Goal: Check status: Check status

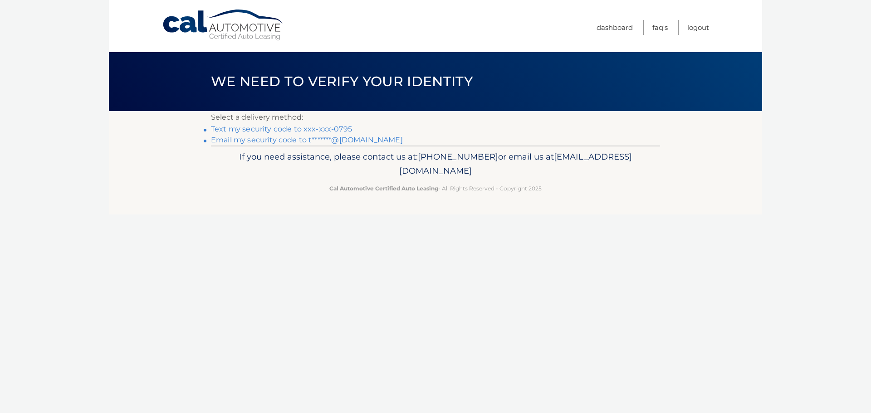
click at [255, 128] on link "Text my security code to xxx-xxx-0795" at bounding box center [281, 129] width 141 height 9
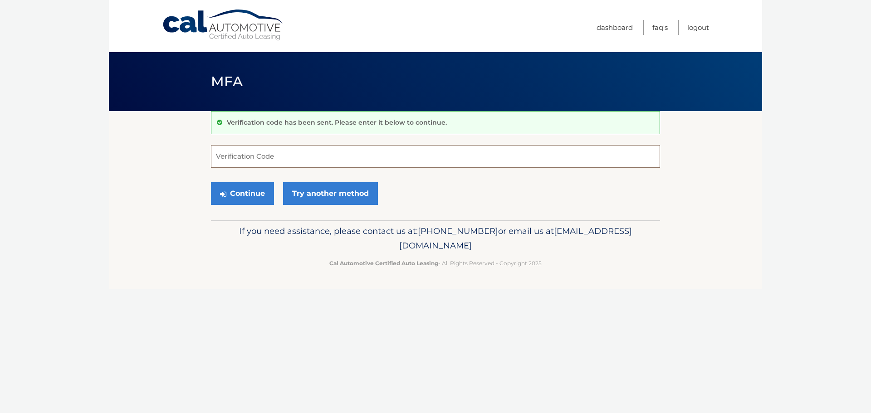
click at [275, 150] on input "Verification Code" at bounding box center [435, 156] width 449 height 23
type input "433419"
click at [255, 190] on button "Continue" at bounding box center [242, 193] width 63 height 23
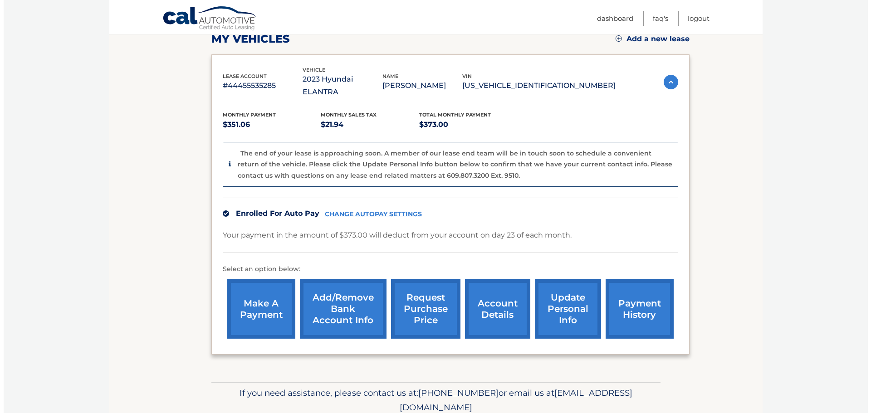
scroll to position [136, 0]
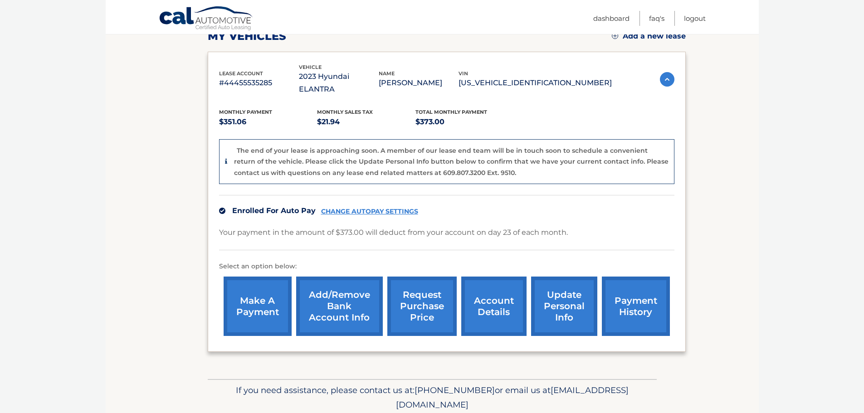
click at [407, 287] on link "request purchase price" at bounding box center [421, 306] width 69 height 59
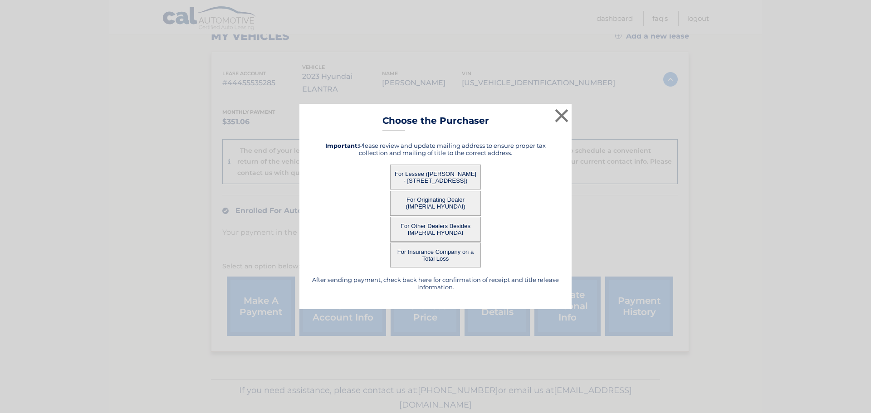
click at [436, 173] on button "For Lessee (THOMAS CASEY - 166 MENDON RD, , SUTTON, MA 01590)" at bounding box center [435, 177] width 91 height 25
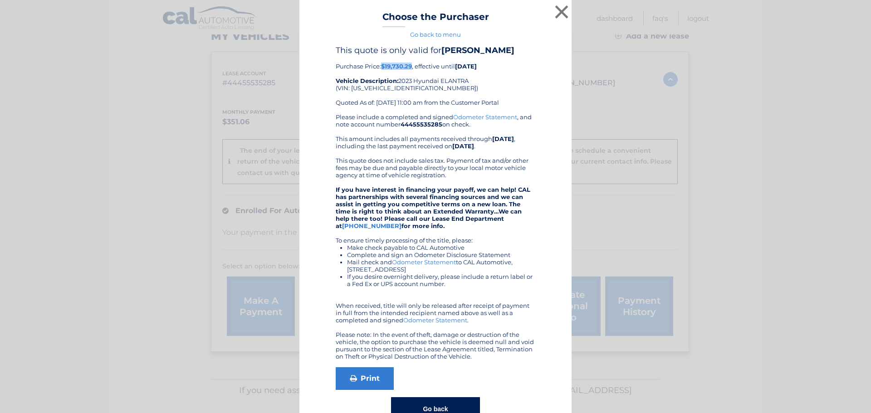
drag, startPoint x: 380, startPoint y: 69, endPoint x: 409, endPoint y: 65, distance: 29.7
click at [409, 65] on b "$19,730.29" at bounding box center [396, 66] width 31 height 7
copy b "$19,730.29"
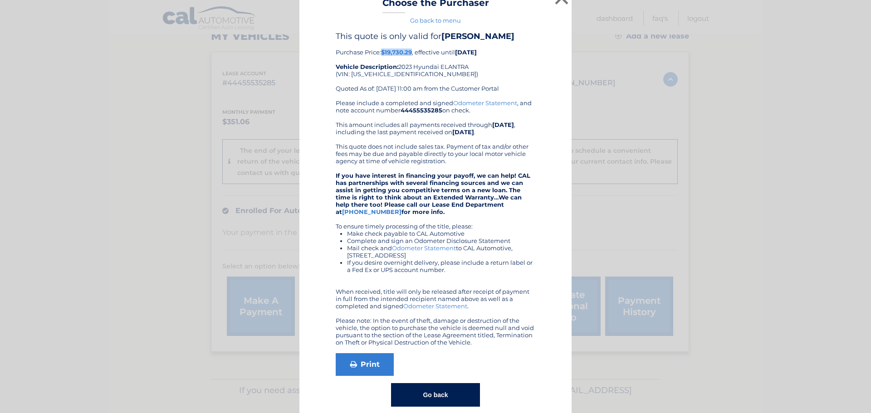
scroll to position [26, 0]
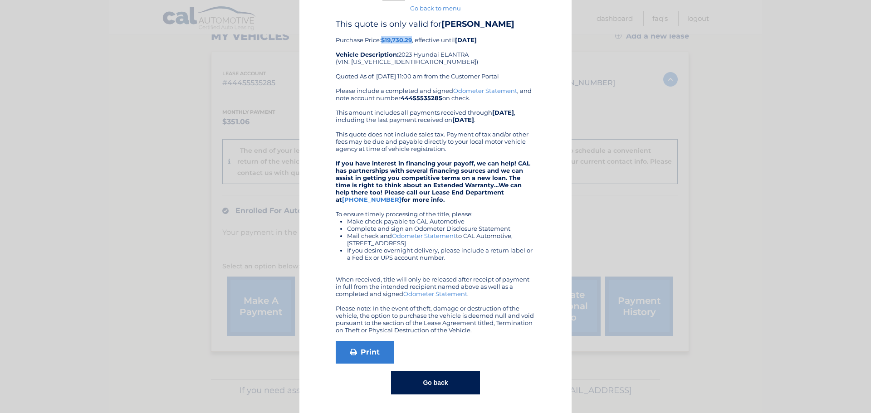
click at [425, 387] on button "Go back" at bounding box center [435, 383] width 88 height 24
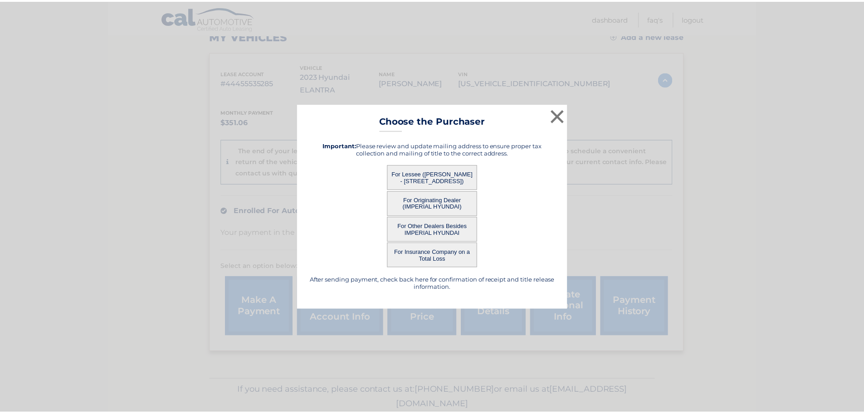
scroll to position [0, 0]
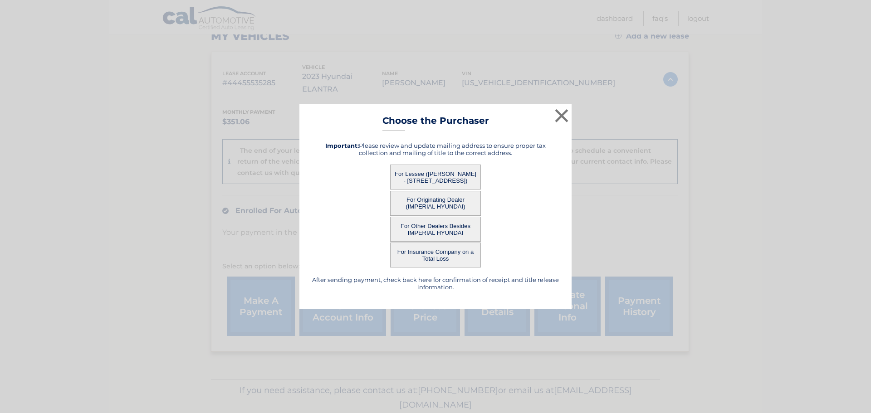
click at [430, 205] on button "For Originating Dealer (IMPERIAL HYUNDAI)" at bounding box center [435, 203] width 91 height 25
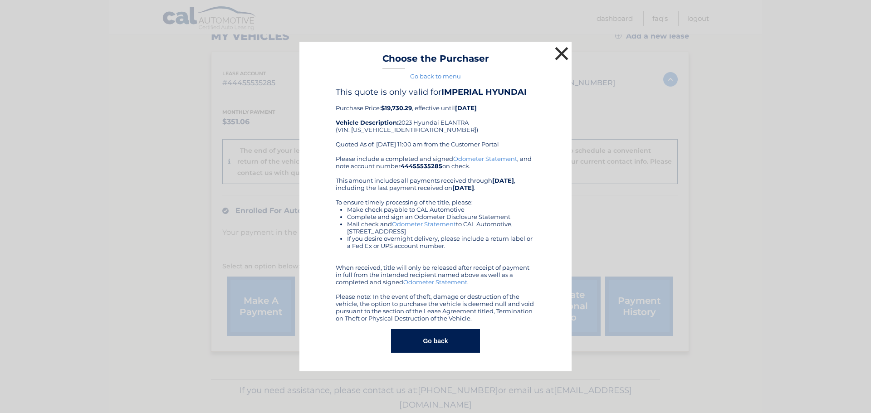
click at [561, 57] on button "×" at bounding box center [561, 53] width 18 height 18
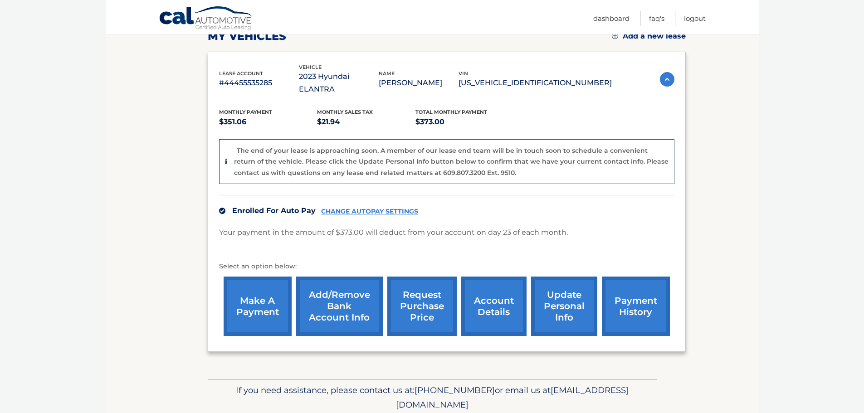
click at [419, 295] on link "request purchase price" at bounding box center [421, 306] width 69 height 59
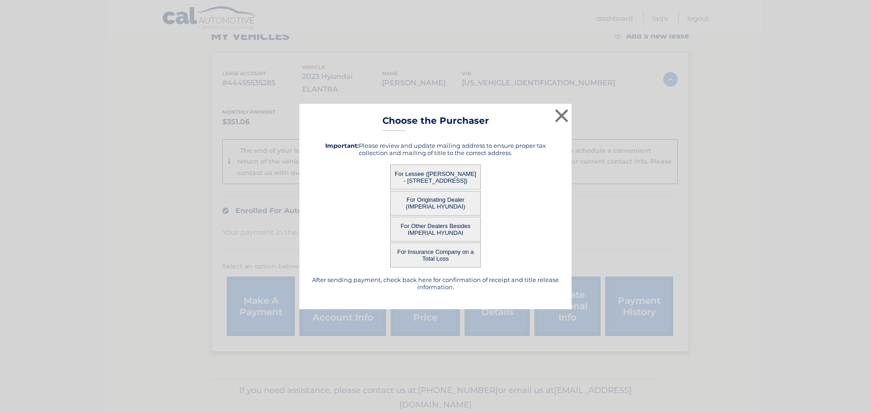
click at [440, 233] on button "For Other Dealers Besides IMPERIAL HYUNDAI" at bounding box center [435, 229] width 91 height 25
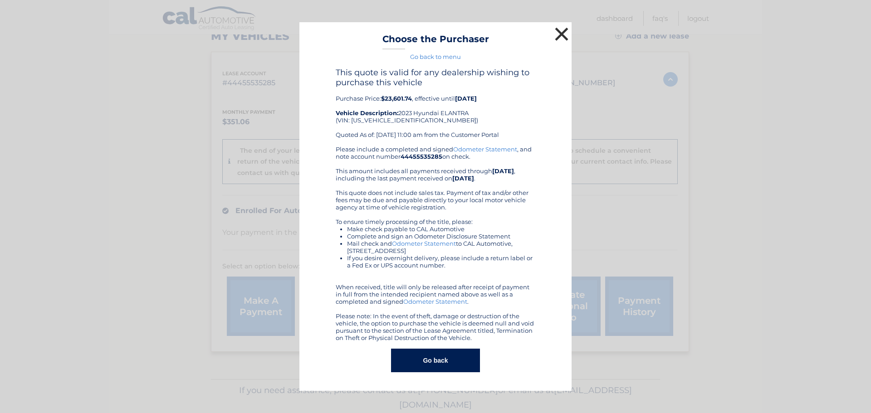
click at [560, 36] on button "×" at bounding box center [561, 34] width 18 height 18
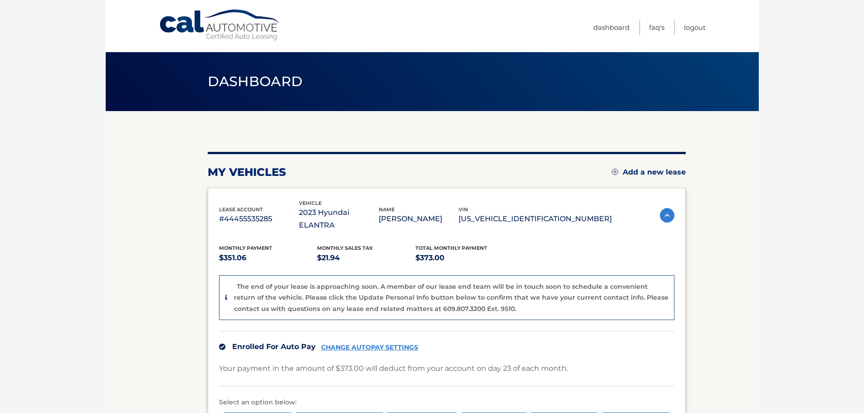
drag, startPoint x: 513, startPoint y: 211, endPoint x: 596, endPoint y: 210, distance: 83.0
click at [596, 213] on p "[US_VEHICLE_IDENTIFICATION_NUMBER]" at bounding box center [534, 219] width 153 height 13
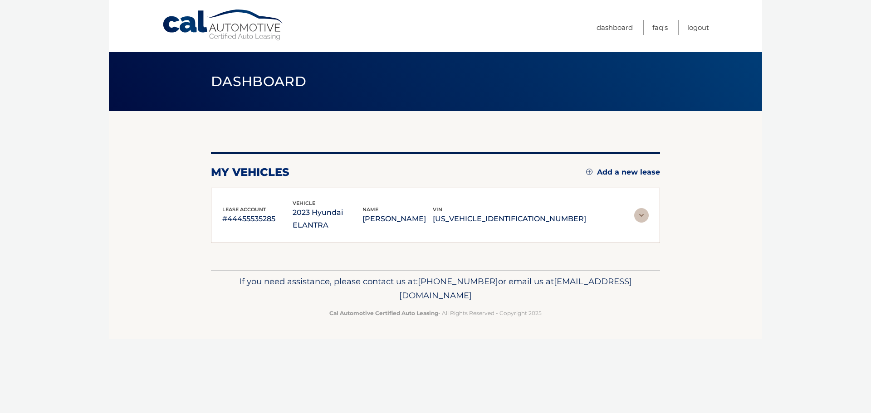
copy p "[US_VEHICLE_IDENTIFICATION_NUMBER]"
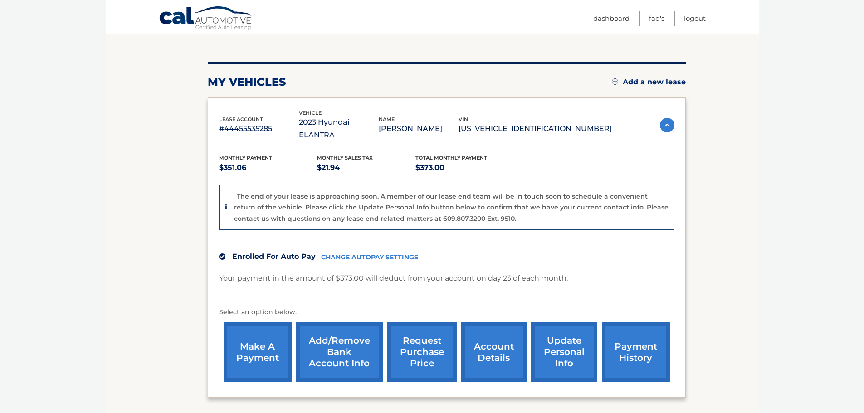
scroll to position [91, 0]
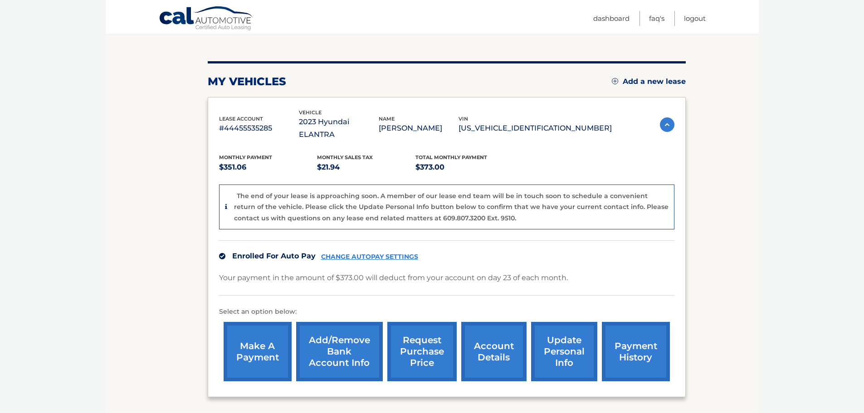
click at [431, 340] on link "request purchase price" at bounding box center [421, 351] width 69 height 59
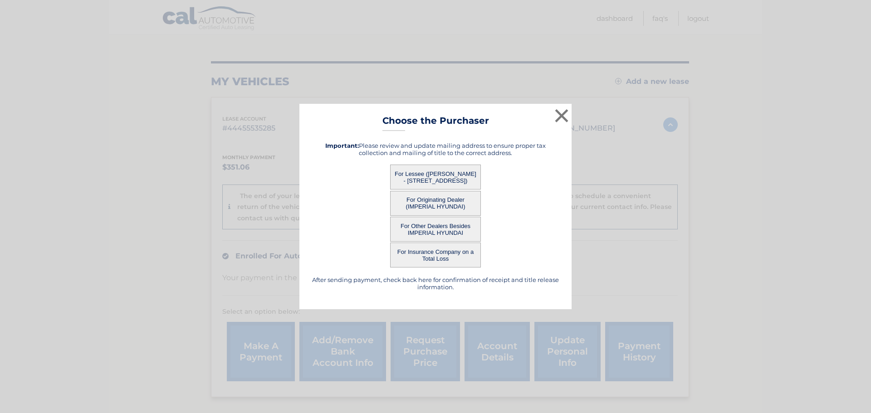
click at [429, 232] on button "For Other Dealers Besides IMPERIAL HYUNDAI" at bounding box center [435, 229] width 91 height 25
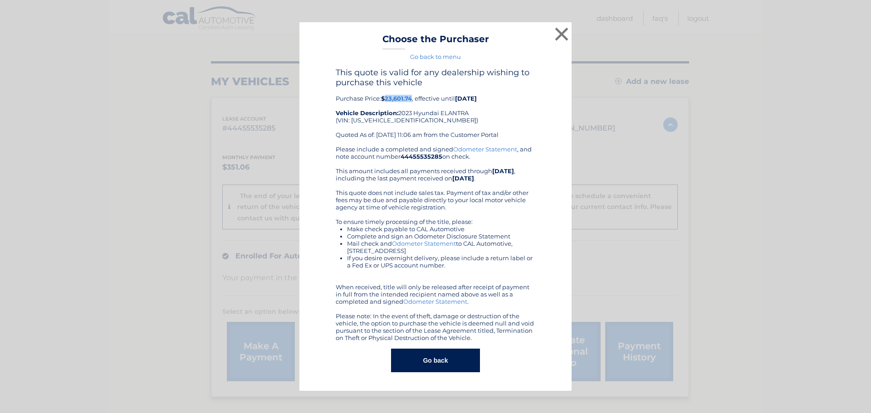
drag, startPoint x: 387, startPoint y: 98, endPoint x: 413, endPoint y: 96, distance: 25.9
click at [412, 96] on b "$23,601.74" at bounding box center [396, 98] width 31 height 7
copy b "23,601.74"
click at [567, 36] on button "×" at bounding box center [561, 34] width 18 height 18
